Goal: Check status: Check status

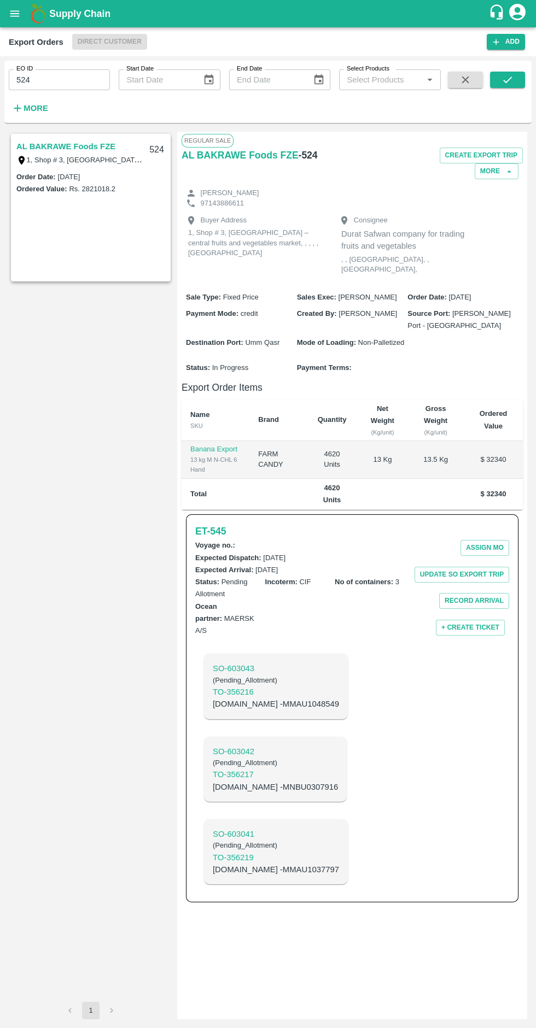
click at [101, 38] on span "Direct Customer" at bounding box center [109, 42] width 75 height 16
click at [130, 64] on label "Start Date" at bounding box center [139, 68] width 27 height 9
click at [130, 69] on input "Start Date" at bounding box center [156, 79] width 75 height 21
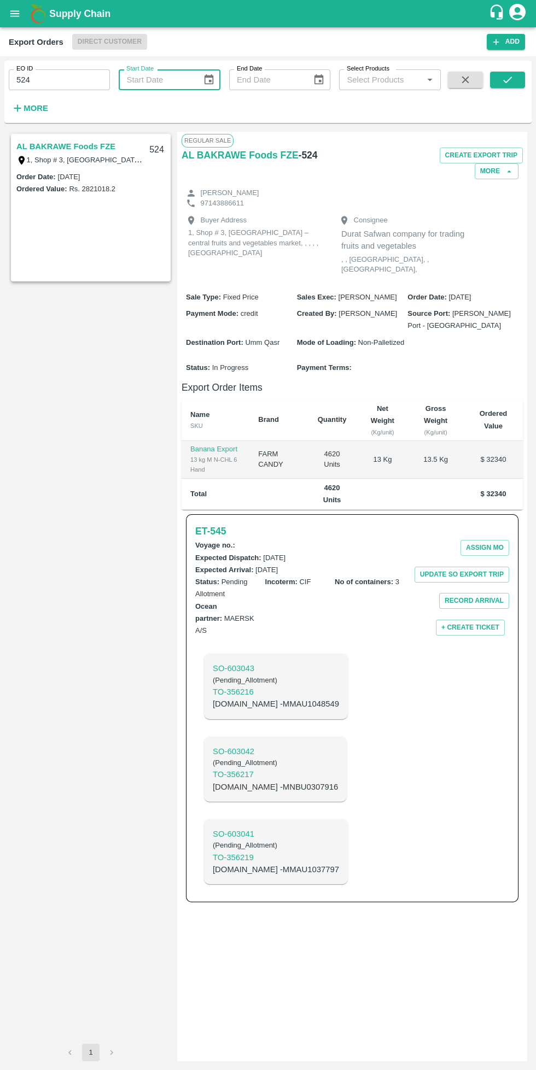
click at [99, 39] on span "Direct Customer" at bounding box center [109, 42] width 75 height 16
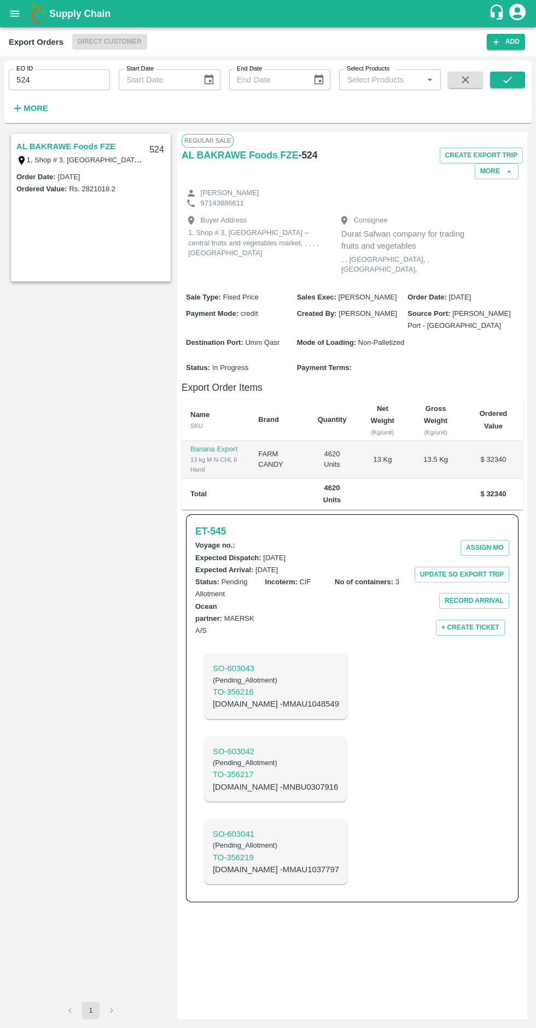
click at [17, 14] on icon "open drawer" at bounding box center [14, 13] width 9 height 6
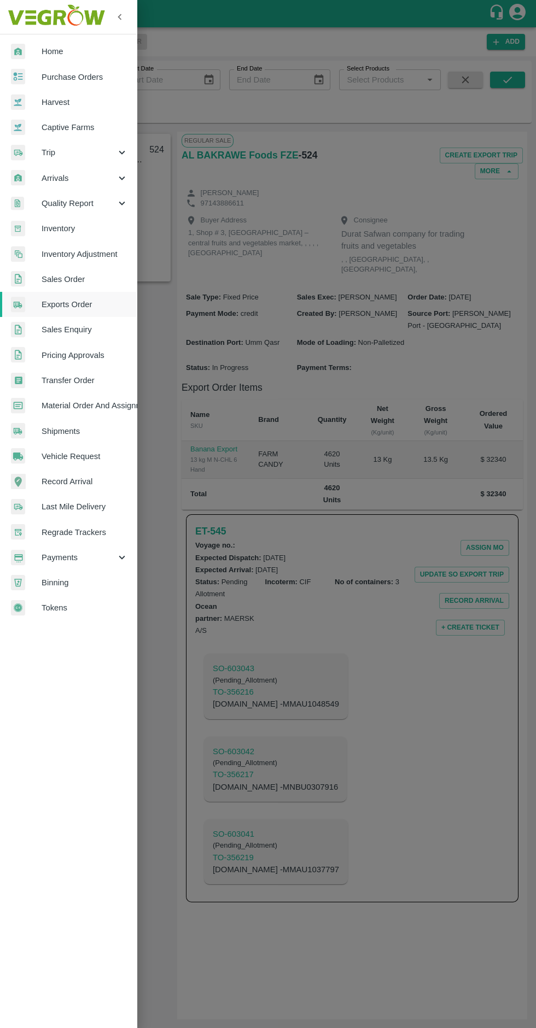
click at [35, 11] on img at bounding box center [56, 17] width 102 height 34
click at [111, 172] on span "Arrivals" at bounding box center [79, 178] width 74 height 12
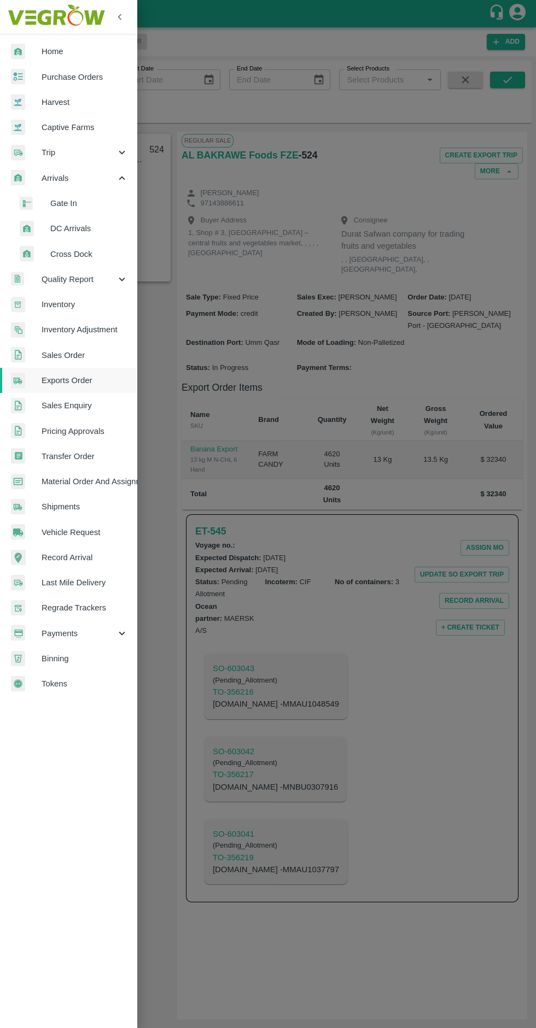
click at [103, 230] on span "DC Arrivals" at bounding box center [89, 228] width 78 height 12
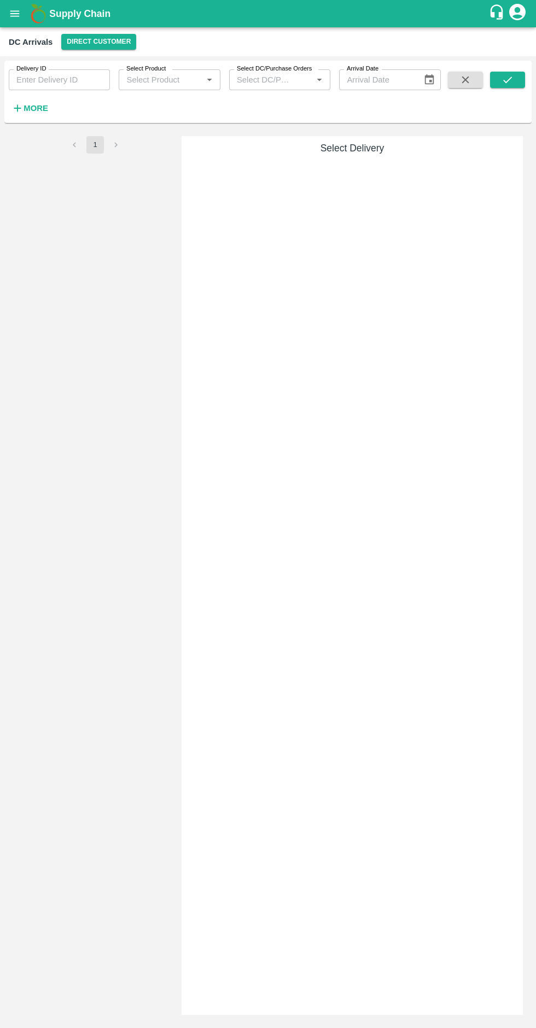
click at [101, 42] on button "Direct Customer" at bounding box center [98, 42] width 75 height 16
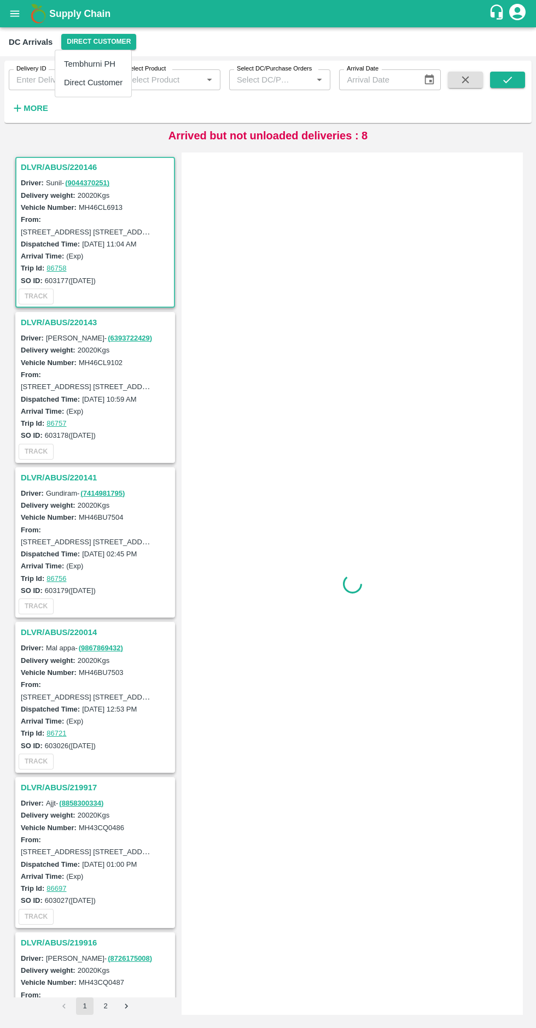
click at [110, 58] on li "Tembhurni PH" at bounding box center [93, 64] width 76 height 19
click at [98, 73] on li "Direct Customer" at bounding box center [93, 82] width 76 height 19
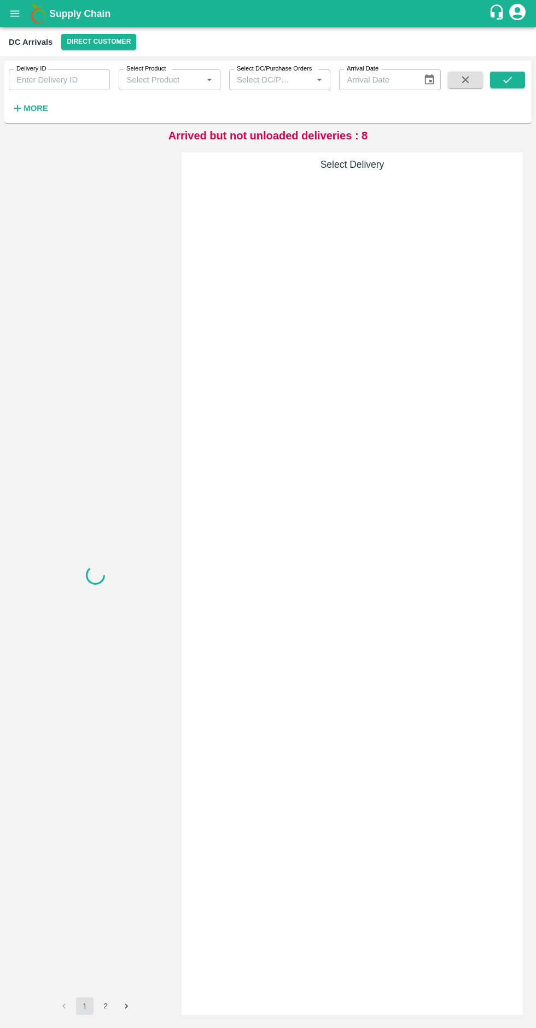
click at [98, 40] on button "Direct Customer" at bounding box center [98, 42] width 75 height 16
click at [103, 62] on li "Tembhurni PH" at bounding box center [93, 64] width 76 height 19
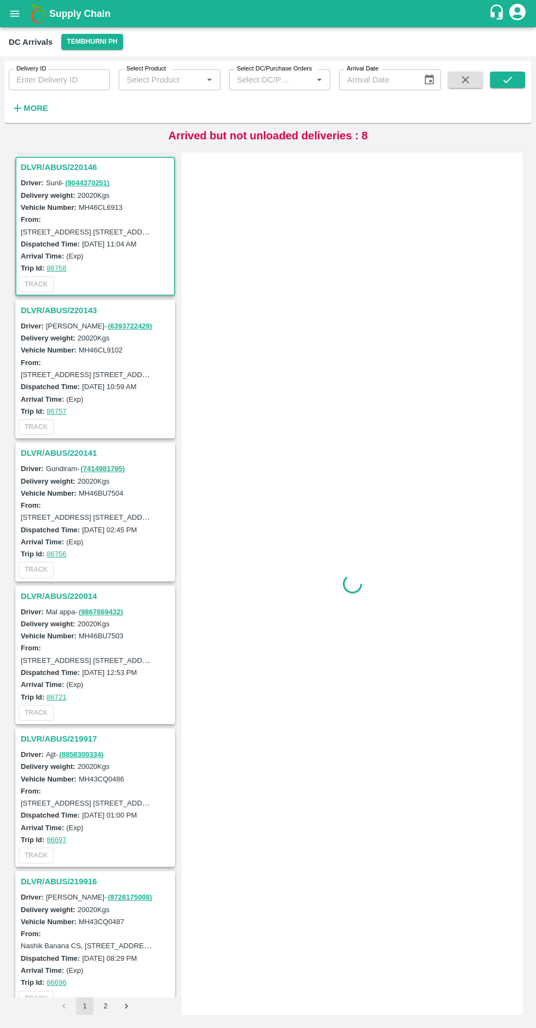
scroll to position [4, 0]
